Goal: Find specific page/section: Find specific page/section

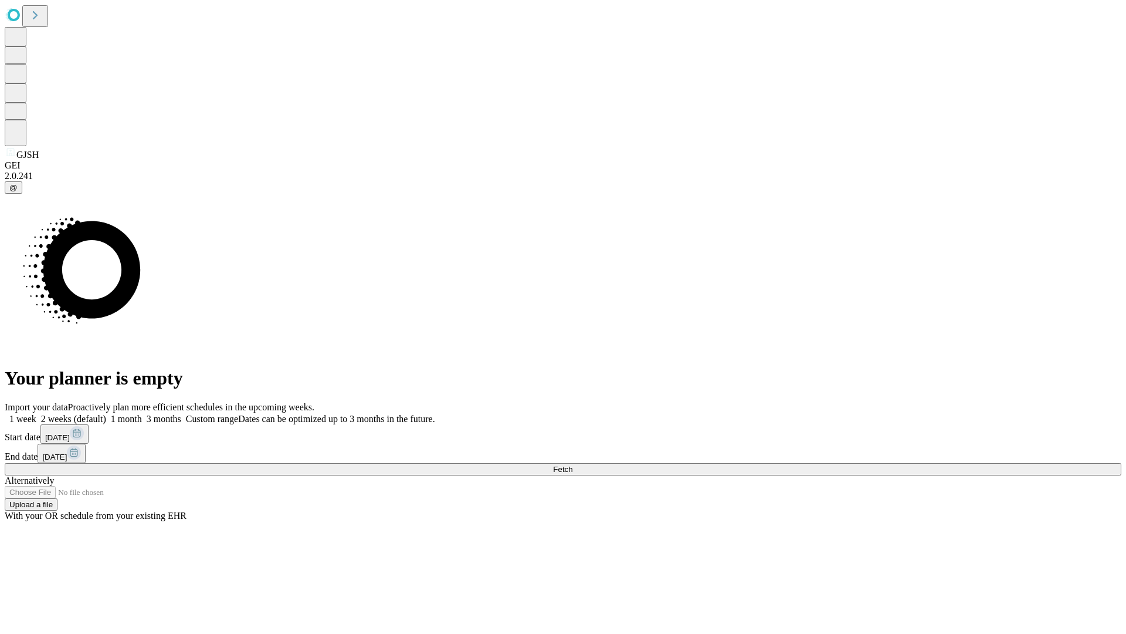
click at [573, 465] on span "Fetch" at bounding box center [562, 469] width 19 height 9
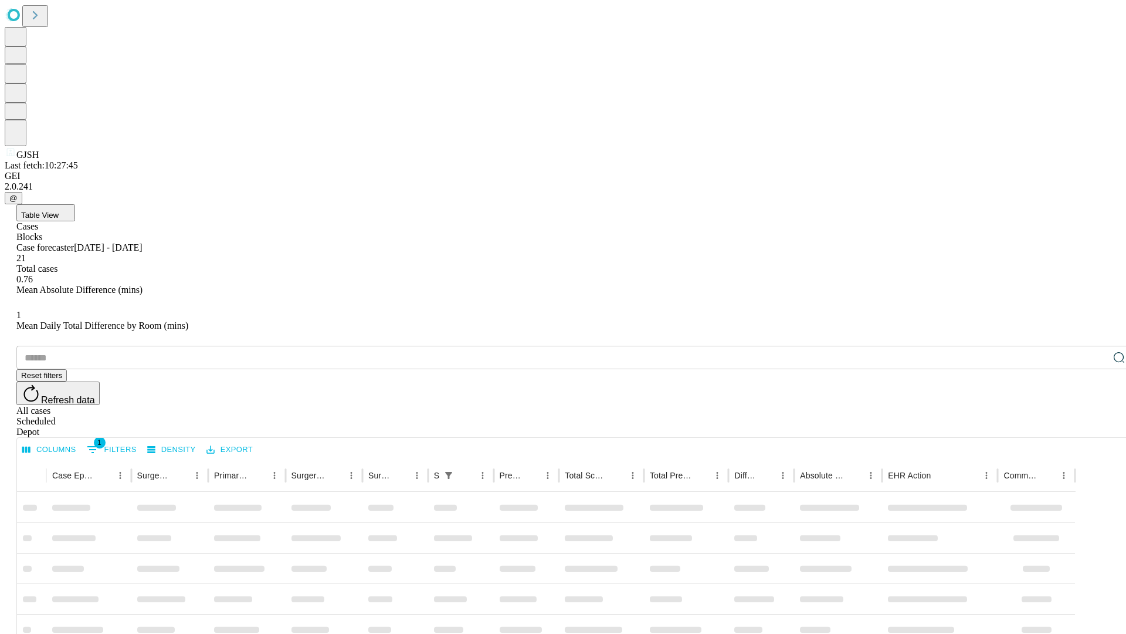
click at [1096, 426] on div "Depot" at bounding box center [574, 431] width 1117 height 11
